Goal: Task Accomplishment & Management: Manage account settings

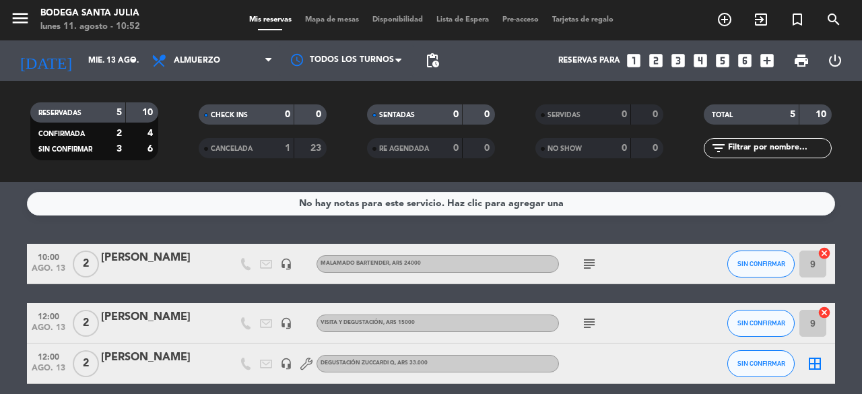
click at [264, 149] on div "1" at bounding box center [277, 148] width 27 height 15
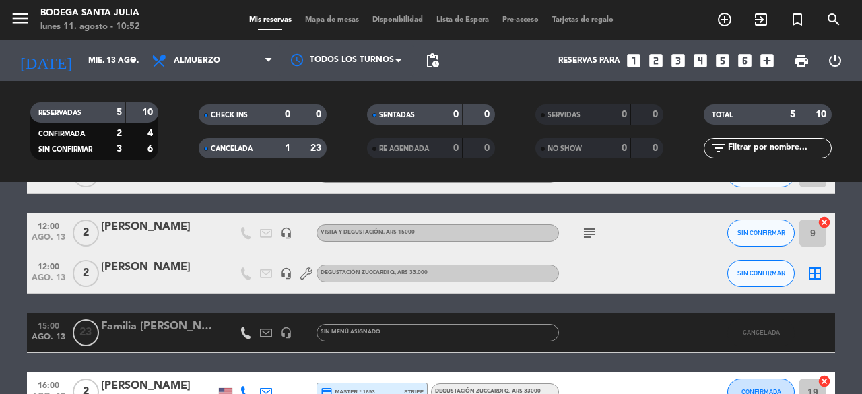
scroll to position [141, 0]
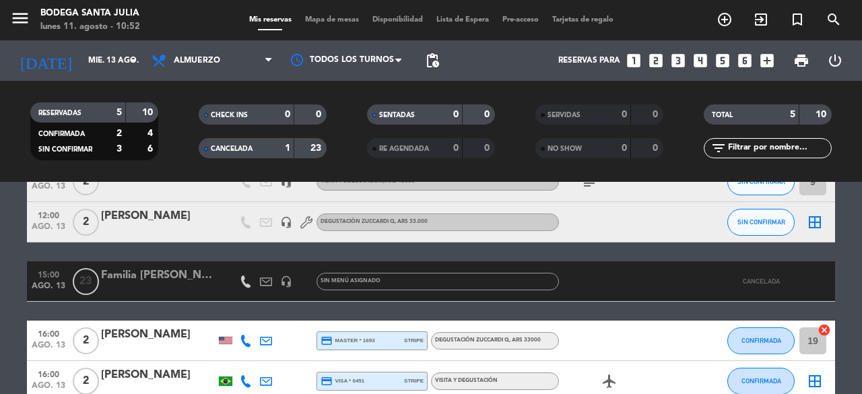
click at [155, 284] on div "Familia [PERSON_NAME]" at bounding box center [158, 276] width 114 height 18
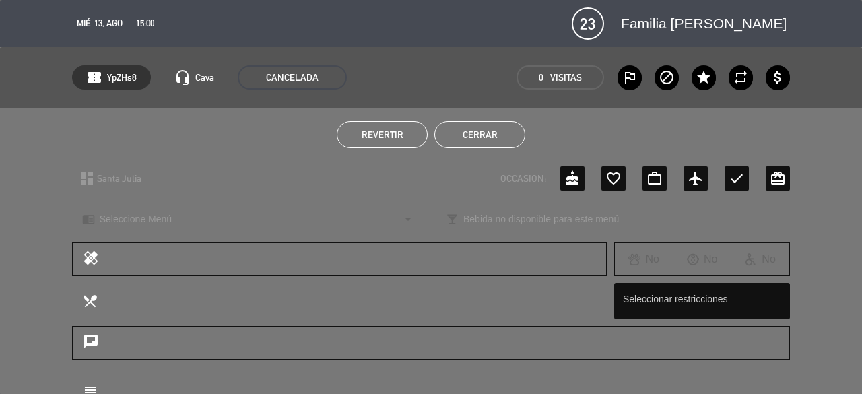
click at [396, 141] on button "Revertir" at bounding box center [382, 134] width 91 height 27
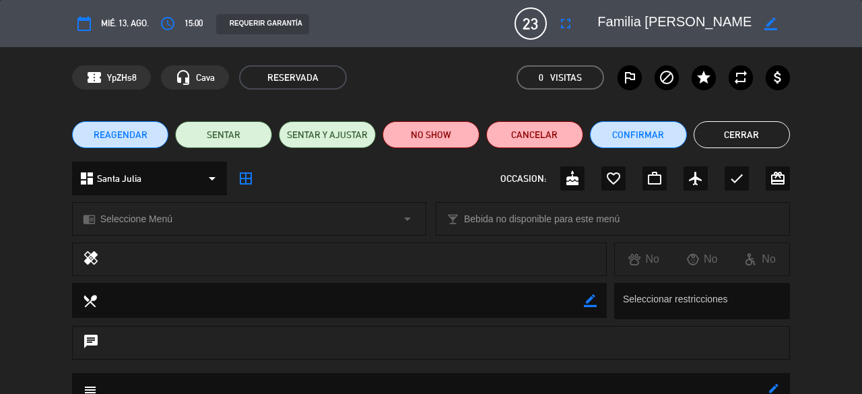
drag, startPoint x: 760, startPoint y: 134, endPoint x: 746, endPoint y: 143, distance: 16.4
click at [759, 134] on button "Cerrar" at bounding box center [741, 134] width 97 height 27
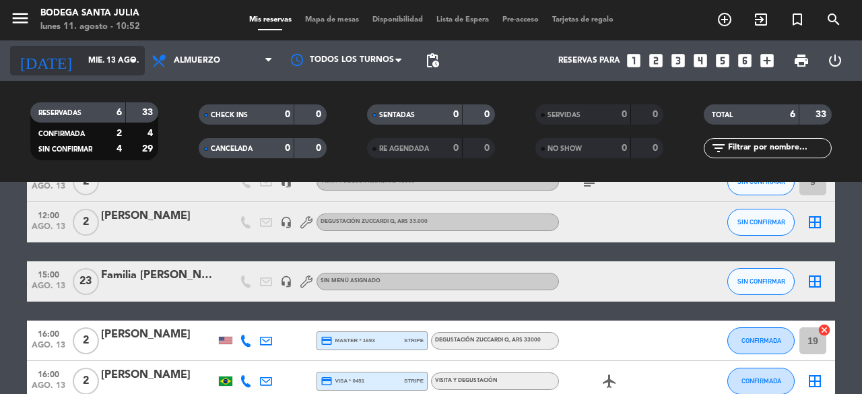
click at [131, 61] on icon "arrow_drop_down" at bounding box center [133, 61] width 16 height 16
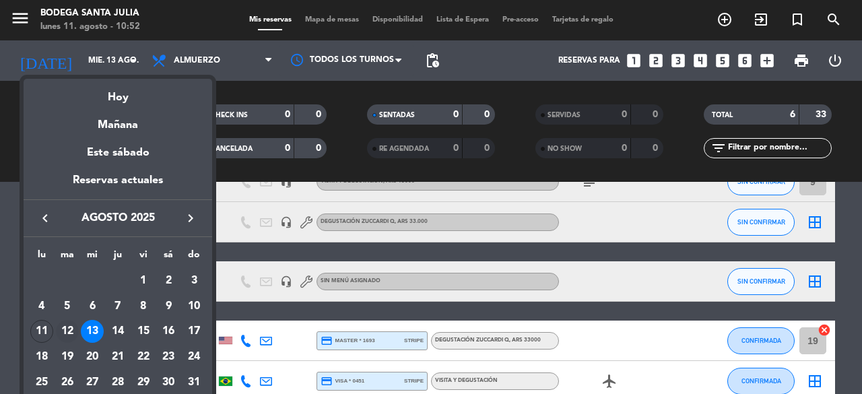
click at [67, 334] on div "12" at bounding box center [67, 331] width 23 height 23
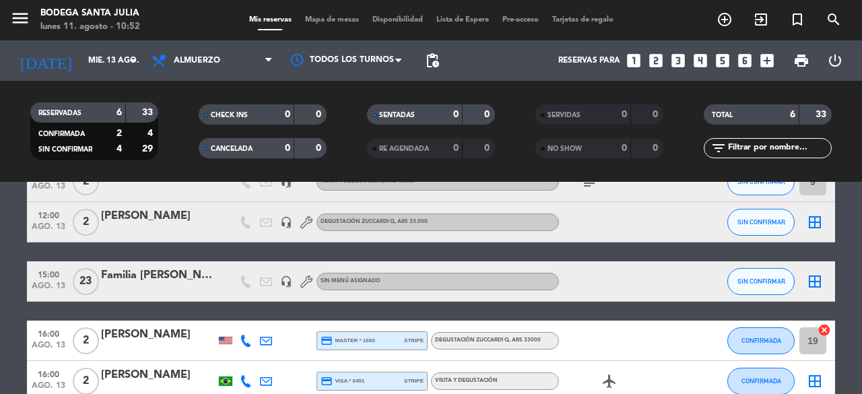
type input "[DATE]"
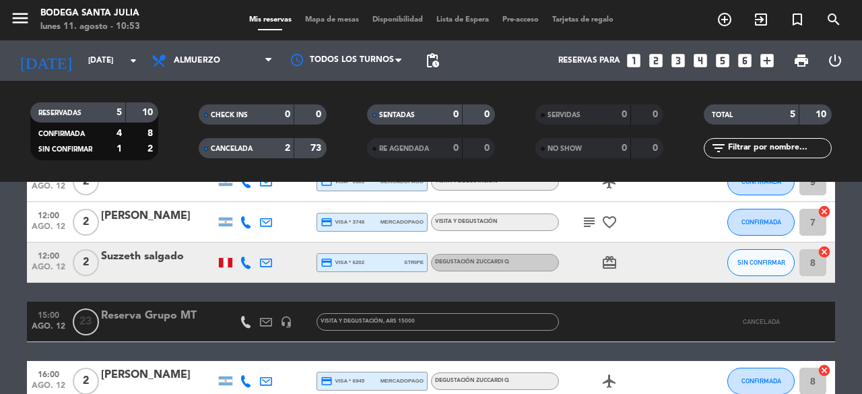
click at [172, 326] on div at bounding box center [158, 330] width 114 height 11
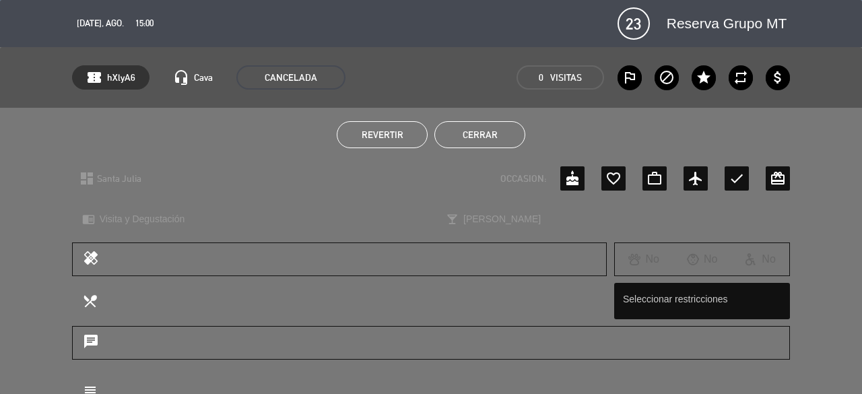
click at [389, 137] on span "Revertir" at bounding box center [382, 134] width 42 height 11
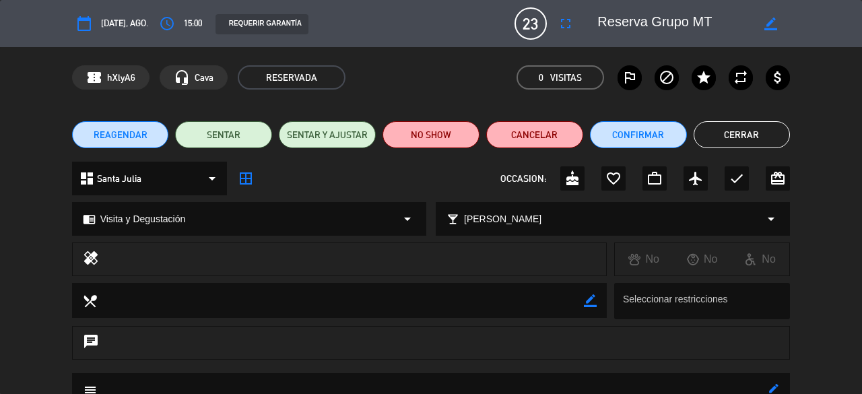
click at [750, 133] on button "Cerrar" at bounding box center [741, 134] width 97 height 27
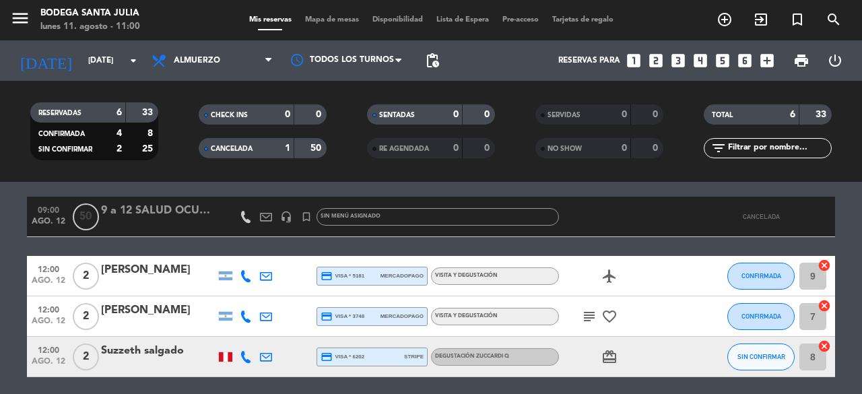
scroll to position [43, 0]
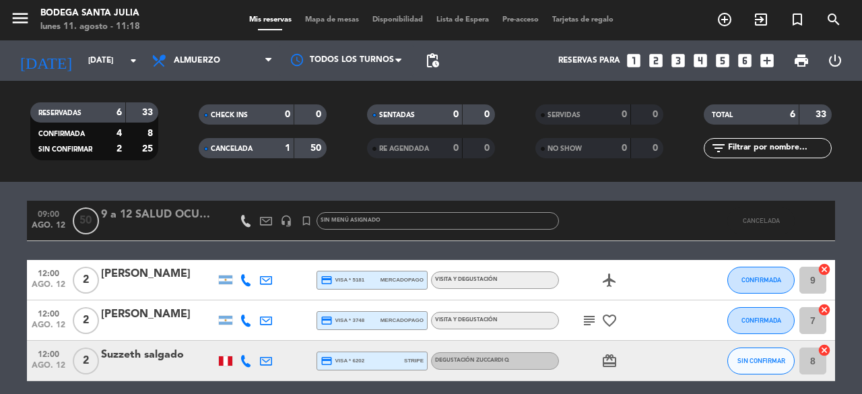
click at [95, 178] on div "RESERVADAS 6 33 CONFIRMADA 4 8 SIN CONFIRMAR 2 25 CHECK INS 0 0 CANCELADA 1 50 …" at bounding box center [431, 131] width 862 height 101
click at [226, 151] on span "CANCELADA" at bounding box center [232, 148] width 42 height 7
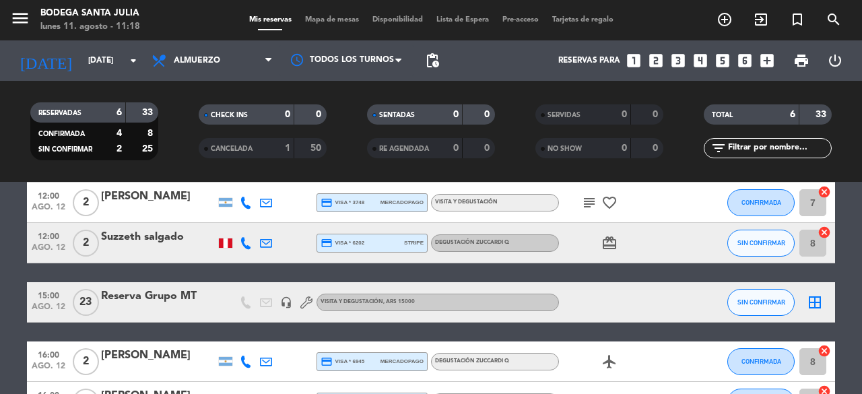
scroll to position [147, 0]
